Goal: Answer question/provide support

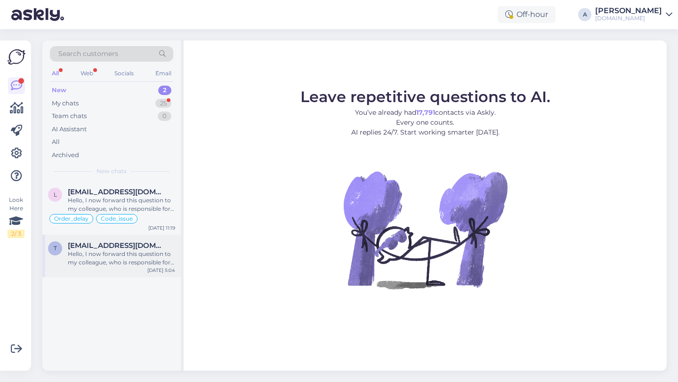
click at [118, 255] on div "Hello, I now forward this question to my colleague, who is responsible for this…" at bounding box center [121, 258] width 107 height 17
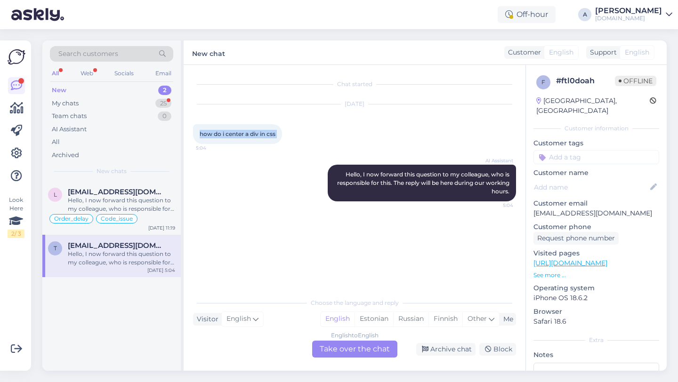
drag, startPoint x: 283, startPoint y: 136, endPoint x: 200, endPoint y: 133, distance: 82.9
click at [200, 133] on div "how do i center a div in css 5:04" at bounding box center [237, 134] width 89 height 20
copy div "how do i center a div in css 5:04"
click at [455, 350] on div "Archive chat" at bounding box center [445, 349] width 59 height 13
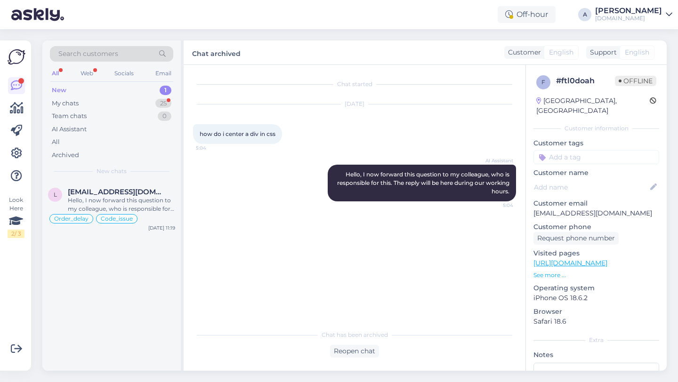
click at [149, 203] on div "Hello, I now forward this question to my colleague, who is responsible for this…" at bounding box center [121, 204] width 107 height 17
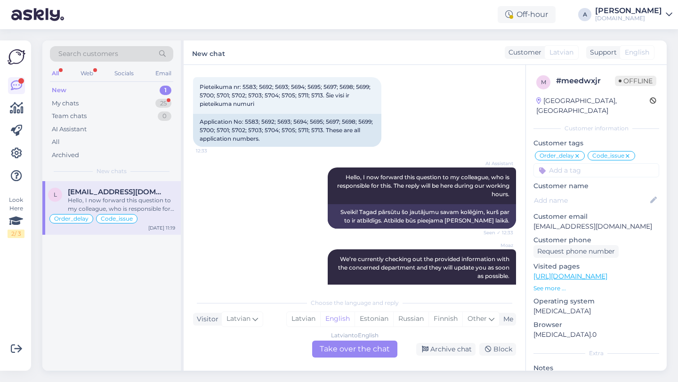
scroll to position [24630, 0]
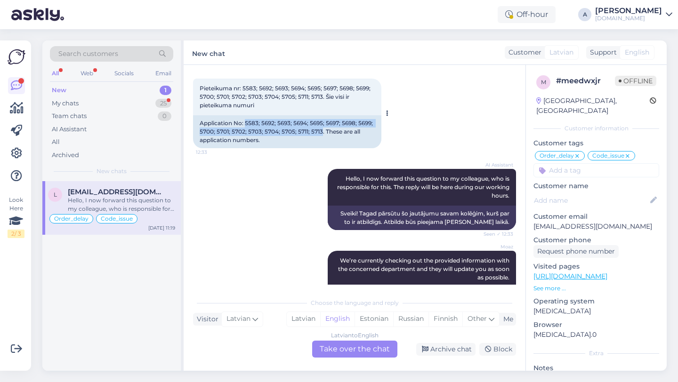
drag, startPoint x: 322, startPoint y: 192, endPoint x: 246, endPoint y: 183, distance: 76.7
click at [246, 148] on div "Application No: 5583; 5692; 5693; 5694; 5695; 5697; 5698; 5699; 5700; 5701; 570…" at bounding box center [287, 131] width 188 height 33
copy div "5583; 5692; 5693; 5694; 5695; 5697; 5698; 5699; 5700; 5701; 5702; 5703; 5704; 5…"
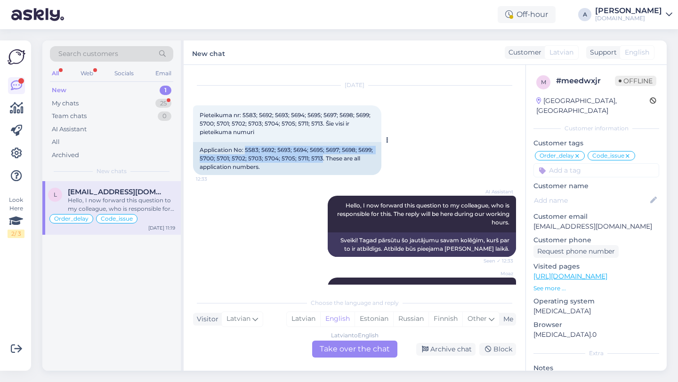
scroll to position [24602, 0]
copy div "5583; 5692; 5693; 5694; 5695; 5697; 5698; 5699; 5700; 5701; 5702; 5703; 5704; 5…"
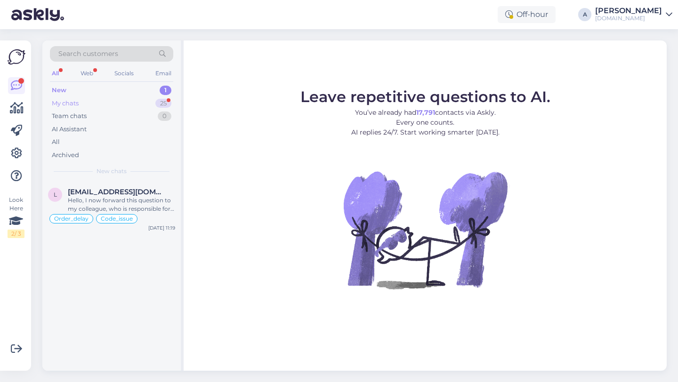
click at [161, 102] on div "25" at bounding box center [163, 103] width 16 height 9
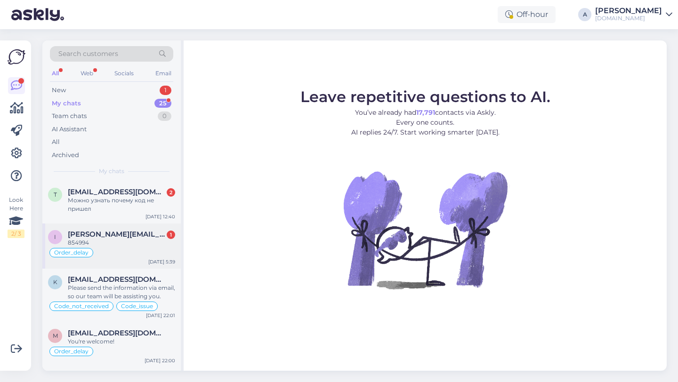
click at [129, 239] on div "854994" at bounding box center [121, 243] width 107 height 8
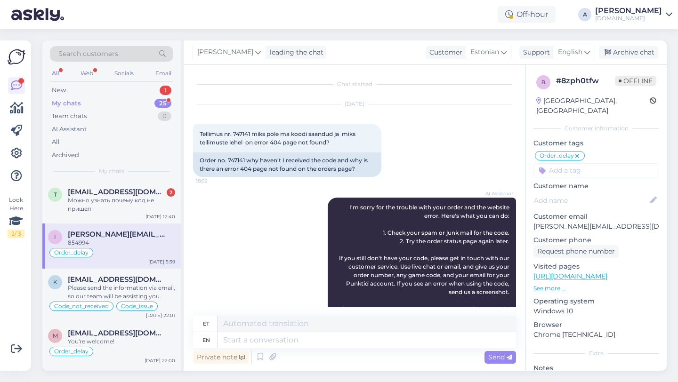
scroll to position [1148, 0]
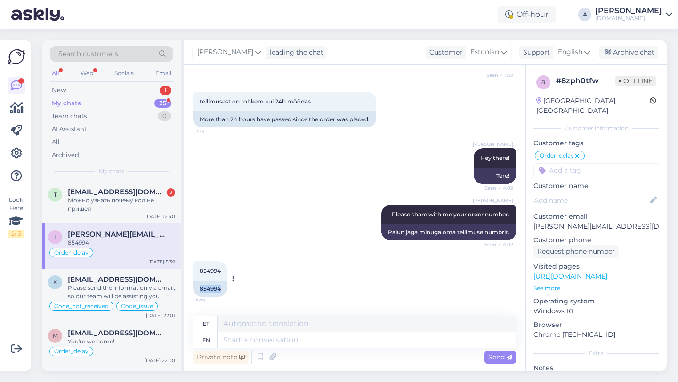
drag, startPoint x: 223, startPoint y: 289, endPoint x: 209, endPoint y: 287, distance: 13.8
click at [191, 287] on div "Chat started Apr 25 2024 Tellimus nr. 747141 miks pole ma koodi saandud ja miks…" at bounding box center [355, 218] width 342 height 306
copy div "854994"
click at [249, 345] on textarea at bounding box center [366, 340] width 298 height 16
type textarea "i WILL"
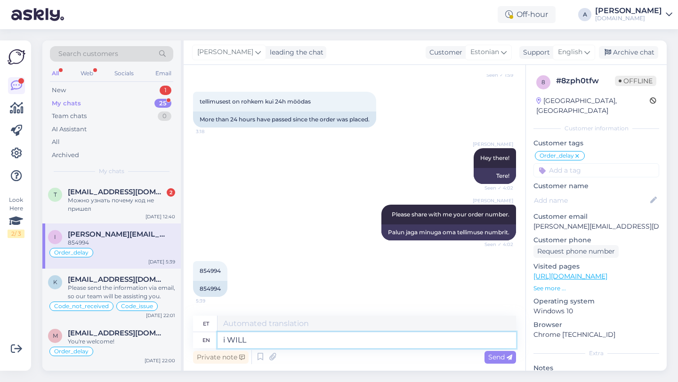
type textarea "mina"
type textarea "i WILL"
type textarea "ma TEEN"
type textarea "i"
type textarea "mina"
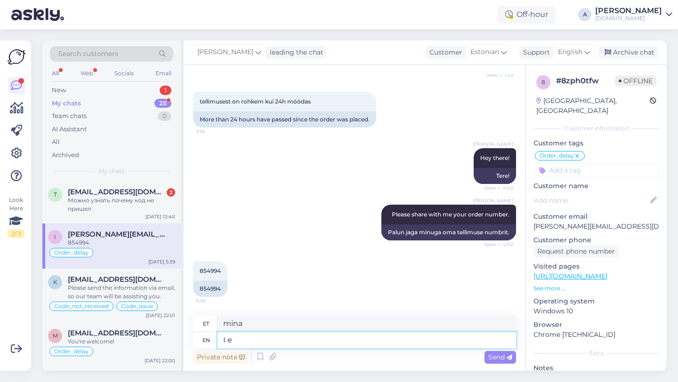
type textarea "I"
type textarea "Mina"
type textarea "I will be s"
type textarea "Ma teen seda"
type textarea "I will be shar"
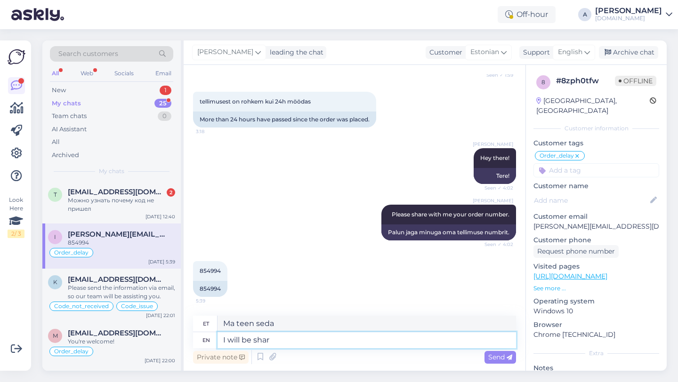
type textarea "Ma olen"
type textarea "I will be sharing your order with our internal team."
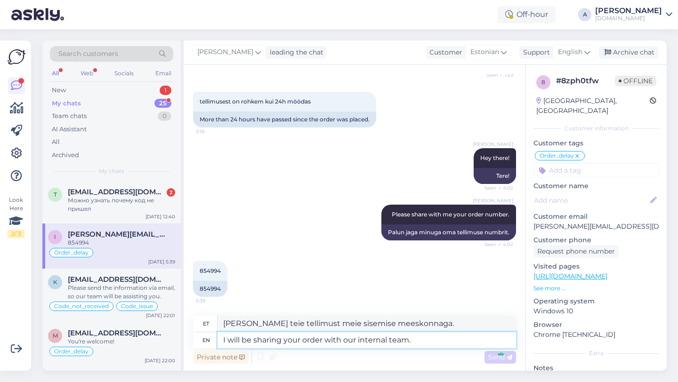
type textarea "Jagan teie tellimust meie sisemise meeskonnaga."
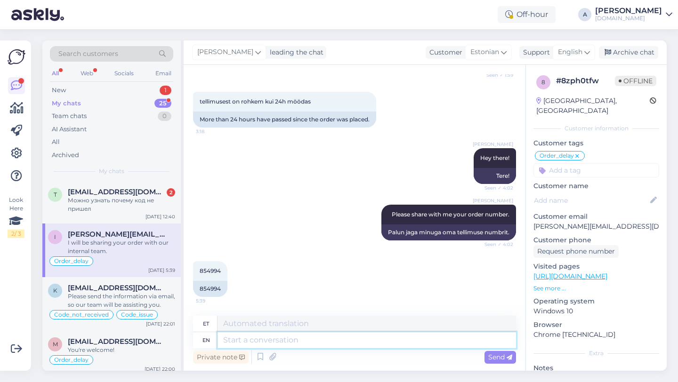
scroll to position [1205, 0]
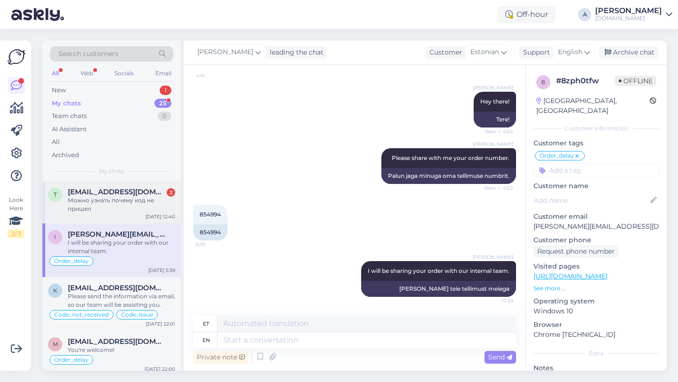
click at [99, 215] on div "t tanja23@mail.ee 2 Можно узнать почему код не пришел Oct 6 12:40" at bounding box center [111, 202] width 138 height 42
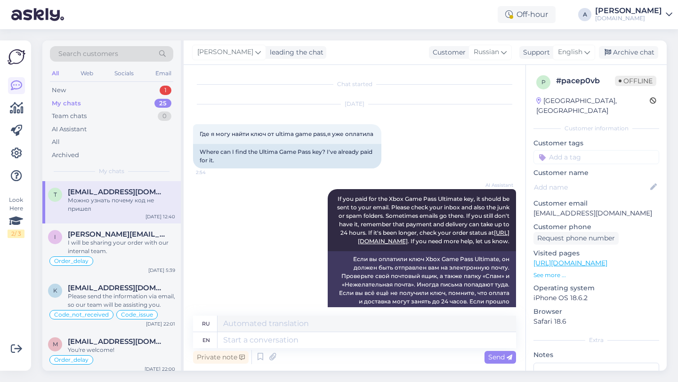
scroll to position [1044, 0]
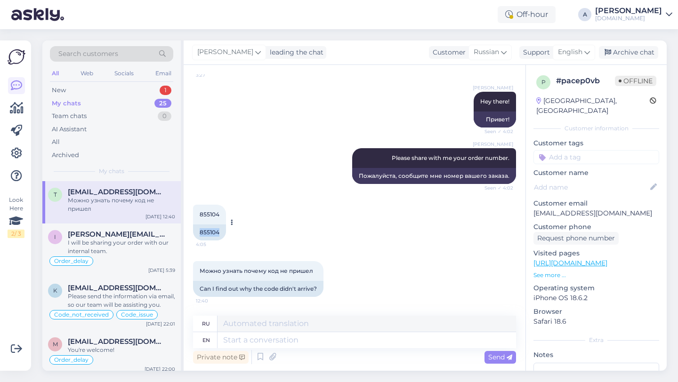
drag, startPoint x: 222, startPoint y: 235, endPoint x: 197, endPoint y: 232, distance: 25.6
click at [197, 232] on div "855104" at bounding box center [209, 233] width 33 height 16
copy div "855104"
click at [229, 341] on textarea at bounding box center [366, 340] width 298 height 16
click at [255, 343] on textarea at bounding box center [366, 340] width 298 height 16
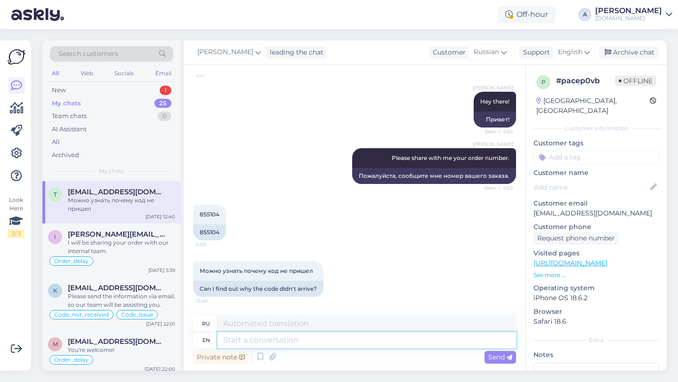
type textarea "A"
type textarea "I will"
type textarea "я"
type textarea "I will ask"
type textarea "Я буду"
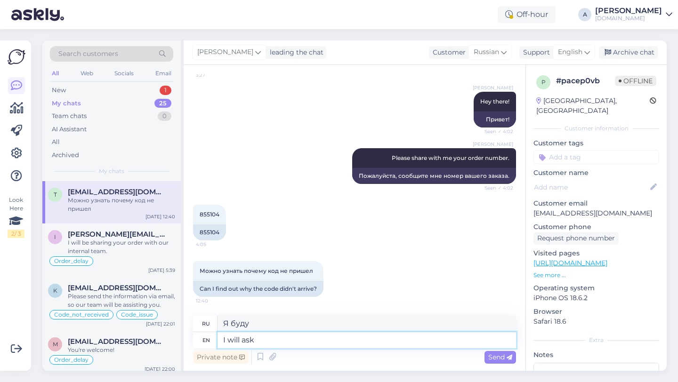
type textarea "I will ask o"
type textarea "Я спрошу"
type textarea "I will ask our tea"
type textarea "Я спрошу наших"
type textarea "I will ask our tea"
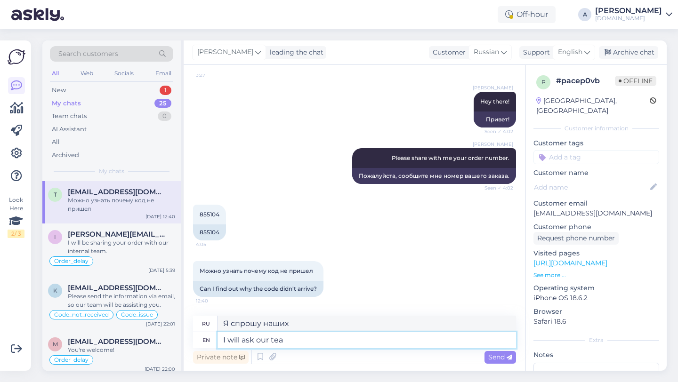
type textarea "Я спрошу наш чай"
type textarea "I will ask our team to s"
type textarea "Я попрошу нашу команду"
type textarea "I will ask our team to exp"
type textarea "Я попрошу нашу команду с"
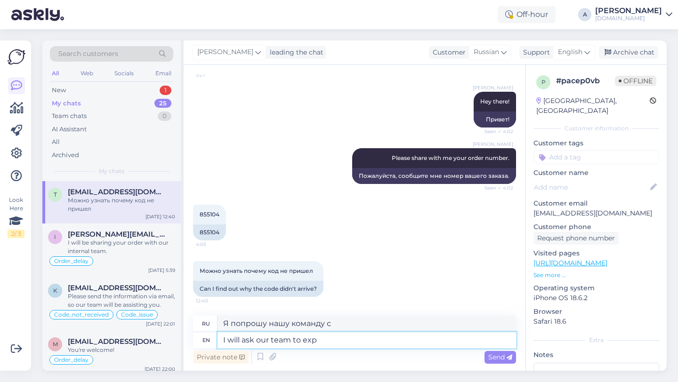
type textarea "I will ask our team to expi"
type textarea "Я попрошу нашу команду"
type textarea "I will ask our team to expidete"
type textarea "Я попрошу нашу команду ускорить"
type textarea "I will ask our team to expedite the oder."
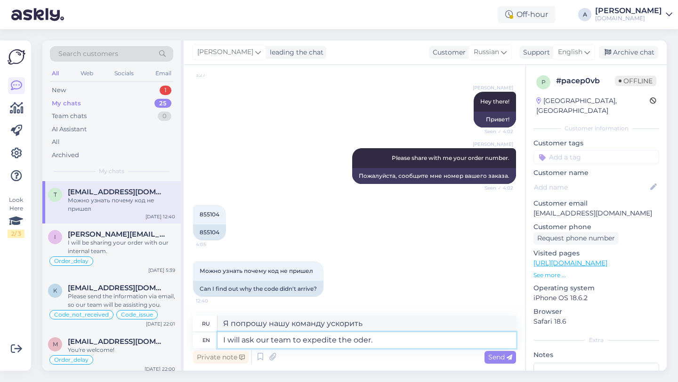
type textarea "Я попрошу нашу команду ускорить выполнение заказа."
type textarea "I will ask our team to expedite the order."
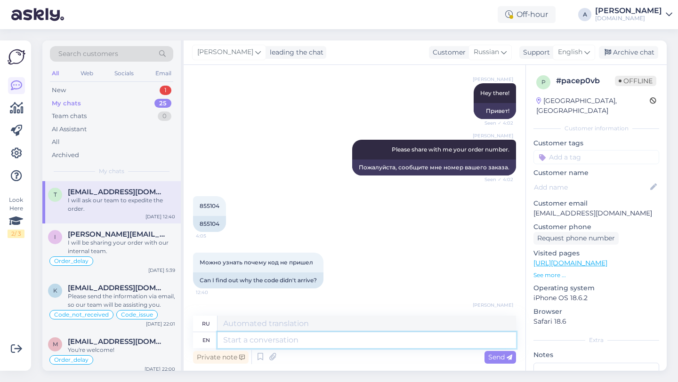
scroll to position [1100, 0]
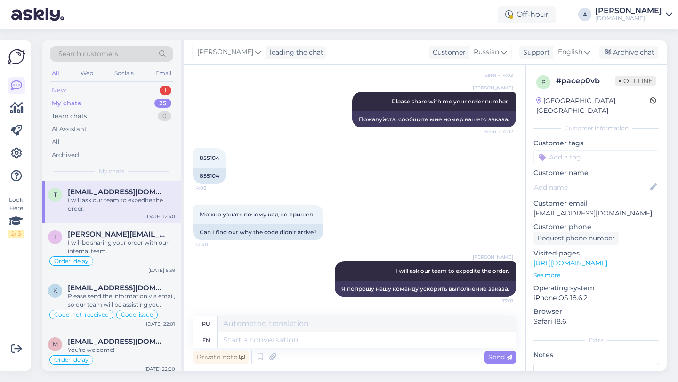
click at [79, 88] on div "New 1" at bounding box center [111, 90] width 123 height 13
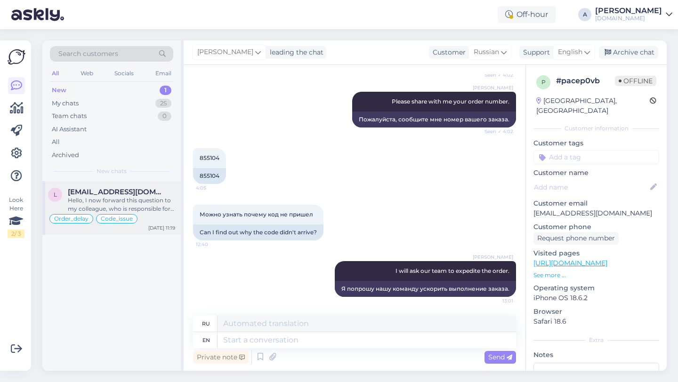
click at [115, 204] on div "Hello, I now forward this question to my colleague, who is responsible for this…" at bounding box center [121, 204] width 107 height 17
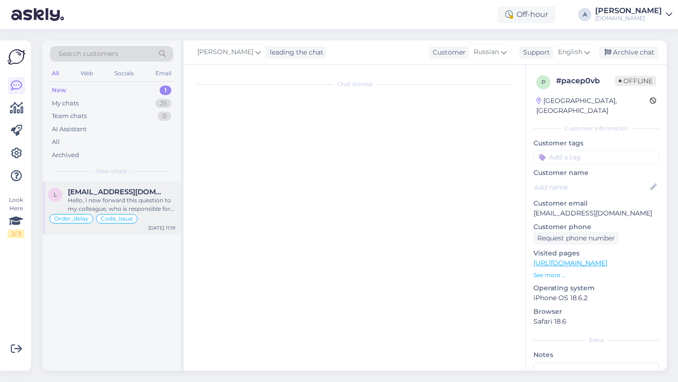
click at [116, 202] on div "Hello, I now forward this question to my colleague, who is responsible for this…" at bounding box center [121, 204] width 107 height 17
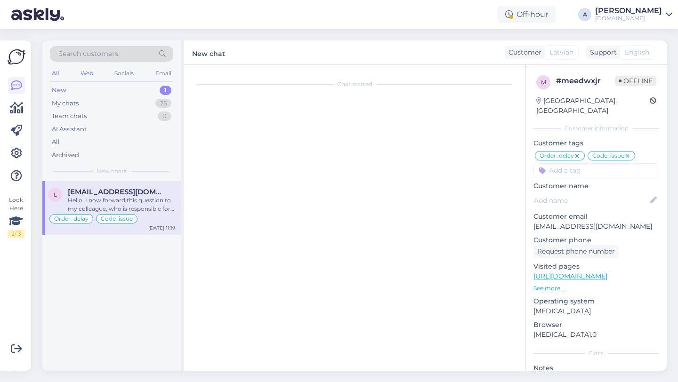
click at [116, 202] on div "Hello, I now forward this question to my colleague, who is responsible for this…" at bounding box center [121, 204] width 107 height 17
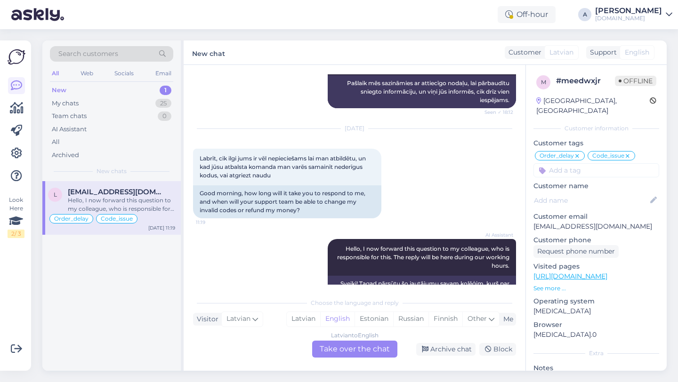
scroll to position [24927, 0]
